Goal: Navigation & Orientation: Find specific page/section

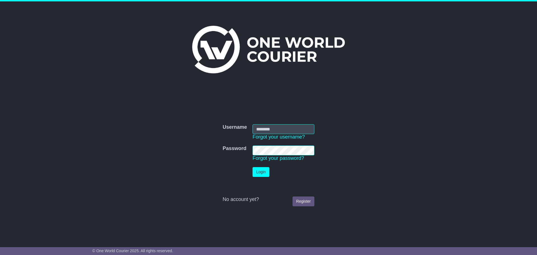
type input "**********"
click at [258, 170] on button "Login" at bounding box center [261, 172] width 17 height 10
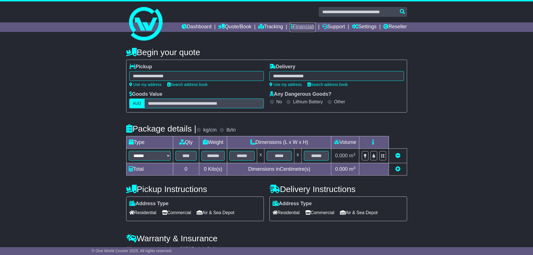
click at [296, 26] on link "Financials" at bounding box center [302, 27] width 25 height 10
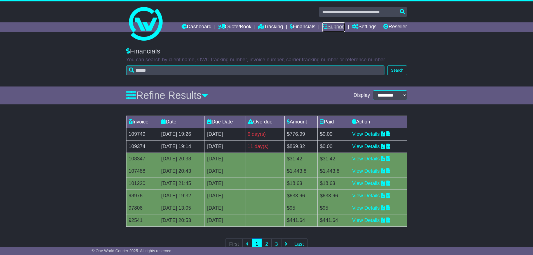
click at [326, 27] on link "Support" at bounding box center [333, 27] width 23 height 10
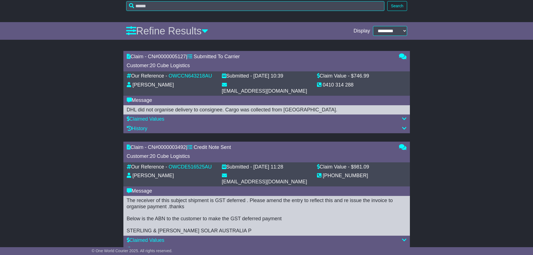
scroll to position [184, 0]
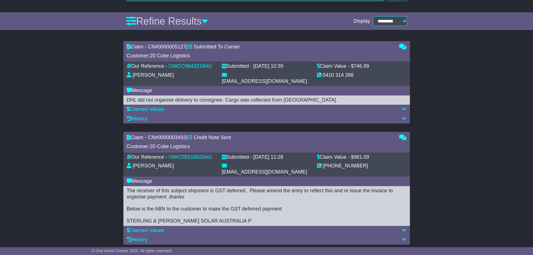
click at [404, 237] on icon at bounding box center [404, 239] width 4 height 5
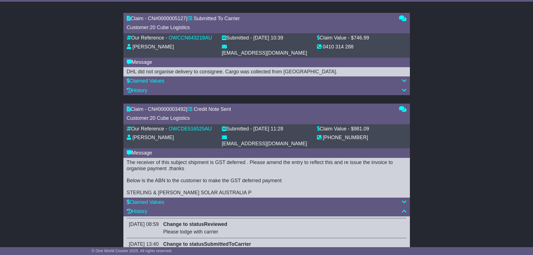
scroll to position [205, 0]
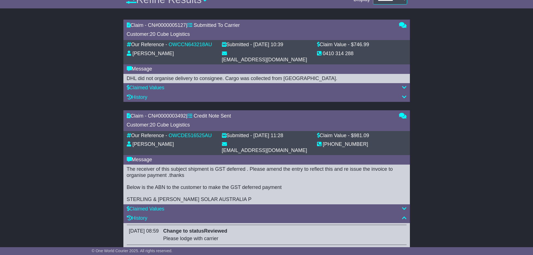
click at [402, 94] on icon at bounding box center [404, 96] width 4 height 5
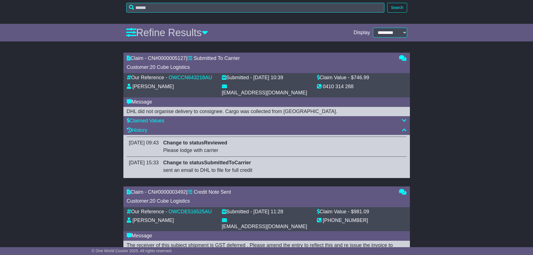
scroll to position [165, 0]
